Goal: Task Accomplishment & Management: Manage account settings

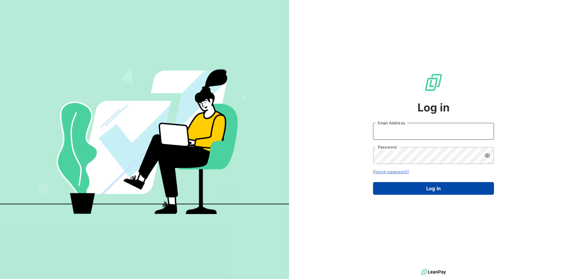
type input "[PERSON_NAME][EMAIL_ADDRESS][PERSON_NAME][DOMAIN_NAME]"
click at [432, 190] on button "Log in" at bounding box center [433, 188] width 121 height 13
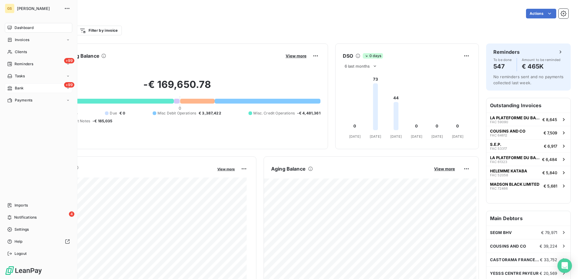
click at [12, 89] on icon at bounding box center [9, 88] width 5 height 5
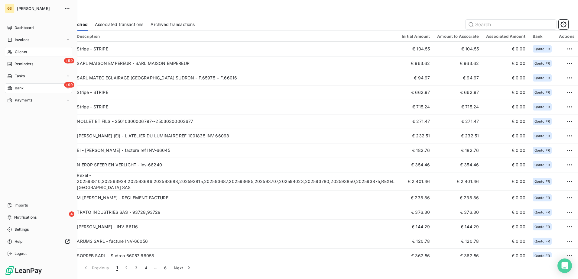
click at [27, 54] on span "Clients" at bounding box center [21, 51] width 12 height 5
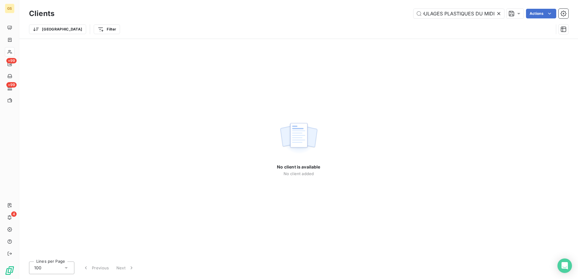
scroll to position [0, 8]
drag, startPoint x: 480, startPoint y: 14, endPoint x: 575, endPoint y: 16, distance: 94.6
click at [577, 16] on html "GS +99 +99 4 Clients MOULAGES PLASTIQUES DU MIDI Actions Trier Filter No client…" at bounding box center [289, 139] width 578 height 279
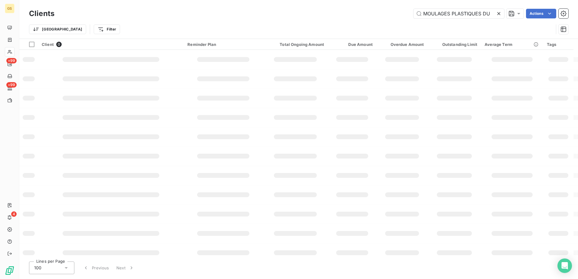
scroll to position [0, 0]
type input "PLASTIQUES"
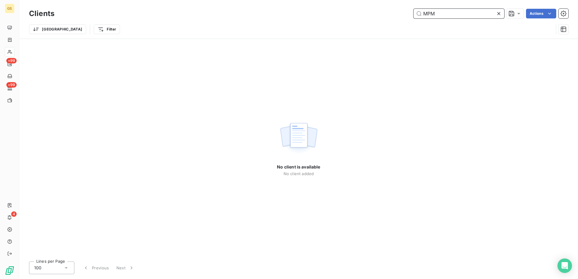
type input "MPM"
click at [321, 39] on div "No client is available No client added" at bounding box center [298, 148] width 558 height 218
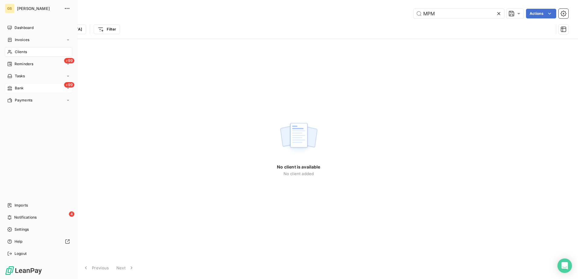
click at [15, 86] on span "Bank" at bounding box center [19, 88] width 9 height 5
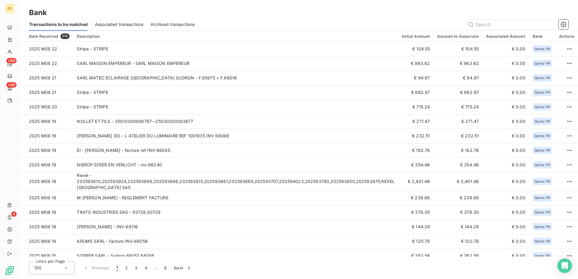
click at [231, 14] on div "Bank" at bounding box center [298, 12] width 558 height 11
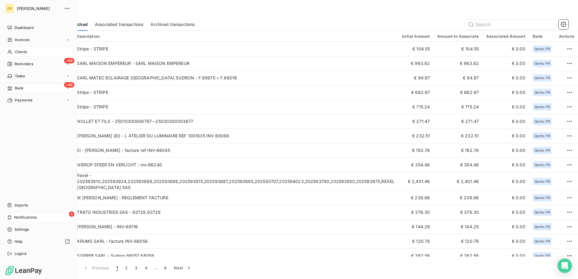
click at [21, 220] on div "4 Notifications" at bounding box center [38, 218] width 67 height 10
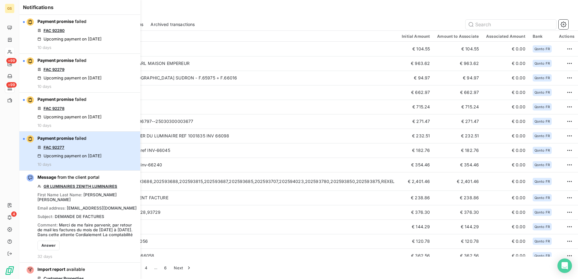
click at [91, 164] on div "Payment promise failed FAC 92277 Upcoming payment on Aug 14, 2025 10 days" at bounding box center [69, 150] width 64 height 31
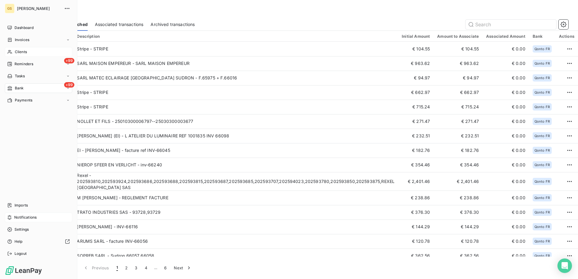
click at [24, 216] on span "Notifications" at bounding box center [25, 217] width 22 height 5
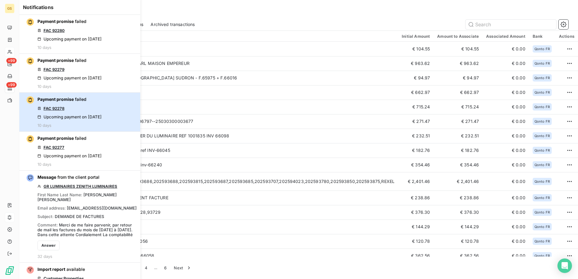
click at [102, 107] on div "Payment promise failed FAC 92278 Upcoming payment on Aug 14, 2025 10 days" at bounding box center [69, 111] width 64 height 31
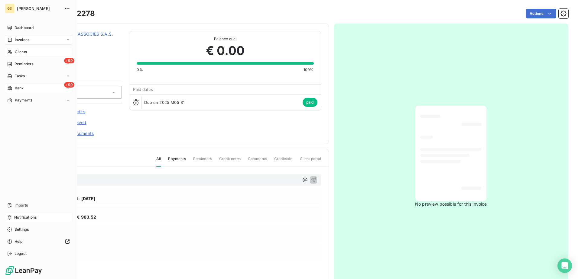
drag, startPoint x: 14, startPoint y: 86, endPoint x: 40, endPoint y: 87, distance: 26.0
click at [14, 86] on div "Bank" at bounding box center [15, 88] width 16 height 5
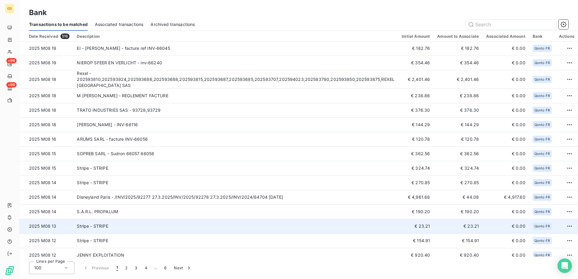
scroll to position [151, 0]
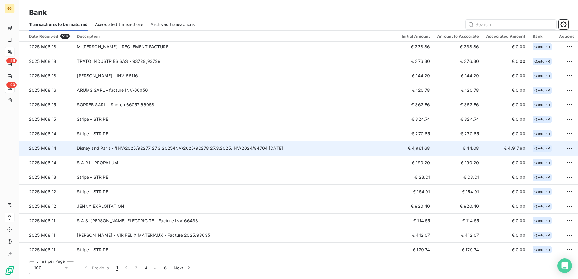
click at [311, 147] on td "Disneyland Paris - /INV/2025/92277 27.3.2025/INV/2025/92278 27.3.2025/INV/2024/…" at bounding box center [235, 148] width 325 height 15
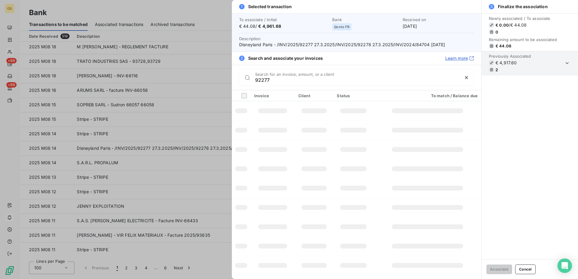
type input "92277"
click at [314, 141] on td at bounding box center [314, 149] width 39 height 19
